Goal: Information Seeking & Learning: Learn about a topic

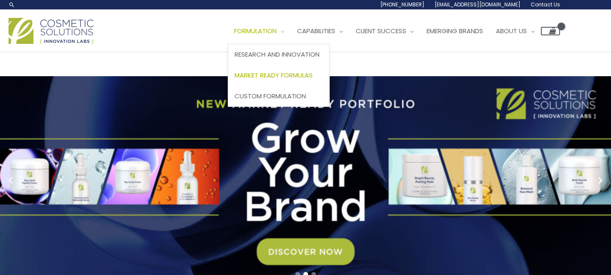
click at [235, 79] on span "Market Ready Formulas" at bounding box center [274, 75] width 78 height 9
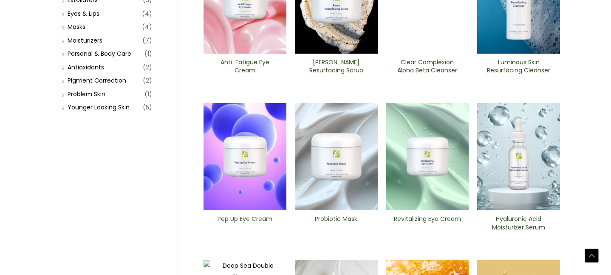
scroll to position [299, 0]
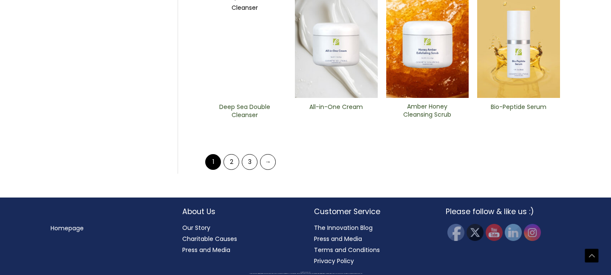
scroll to position [591, 0]
click at [230, 170] on link "2" at bounding box center [232, 162] width 16 height 16
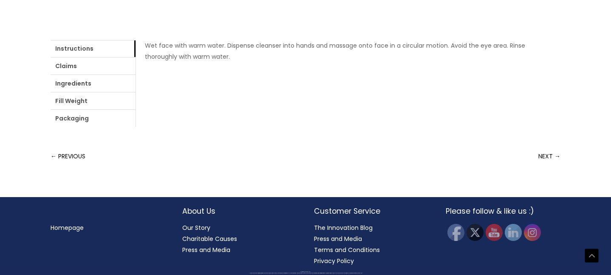
scroll to position [488, 0]
click at [107, 74] on link "Claims" at bounding box center [93, 65] width 85 height 17
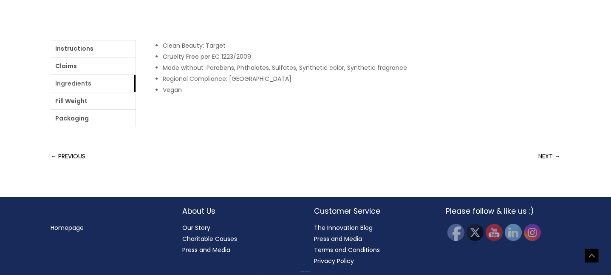
click at [136, 92] on link "Ingredients" at bounding box center [93, 83] width 85 height 17
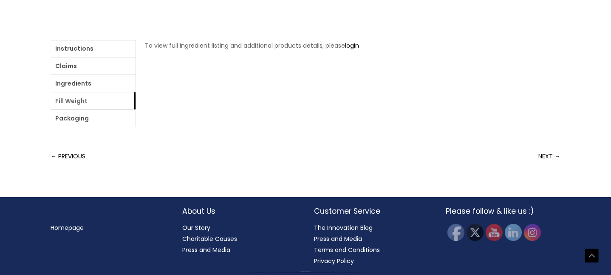
click at [136, 109] on link "Fill Weight" at bounding box center [93, 100] width 85 height 17
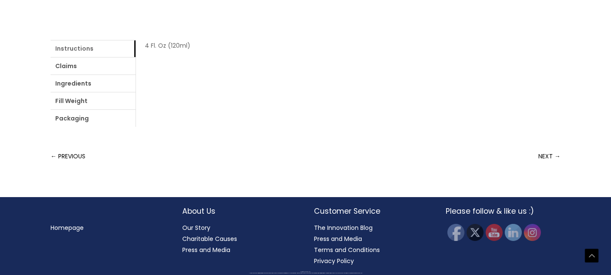
click at [65, 57] on link "Instructions" at bounding box center [93, 48] width 85 height 17
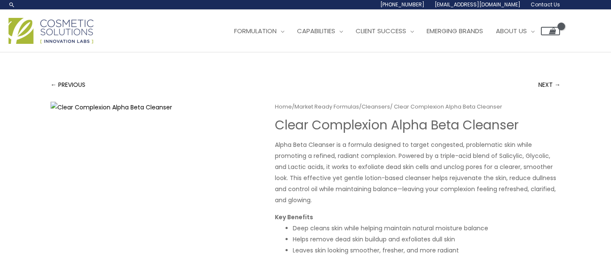
scroll to position [0, 0]
